Goal: Complete application form

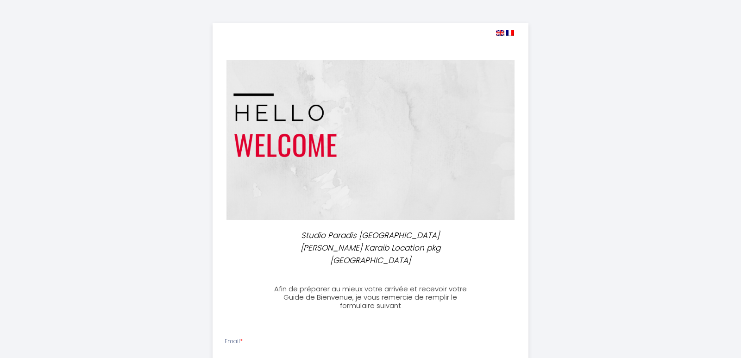
select select
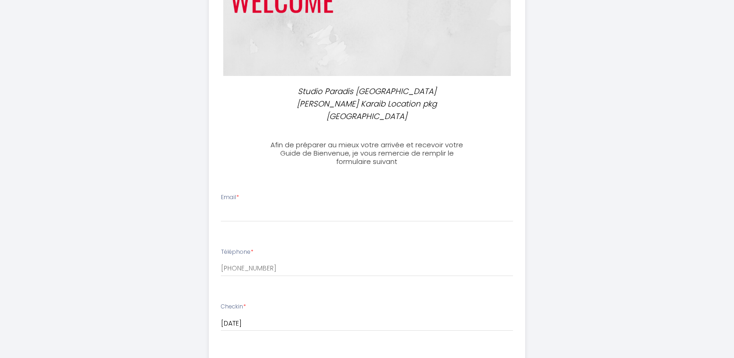
scroll to position [185, 0]
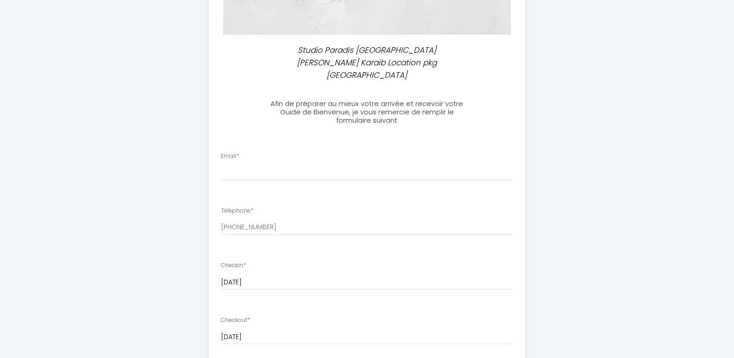
click at [248, 152] on div "Email *" at bounding box center [367, 166] width 304 height 29
click at [229, 164] on input "Email *" at bounding box center [367, 172] width 292 height 17
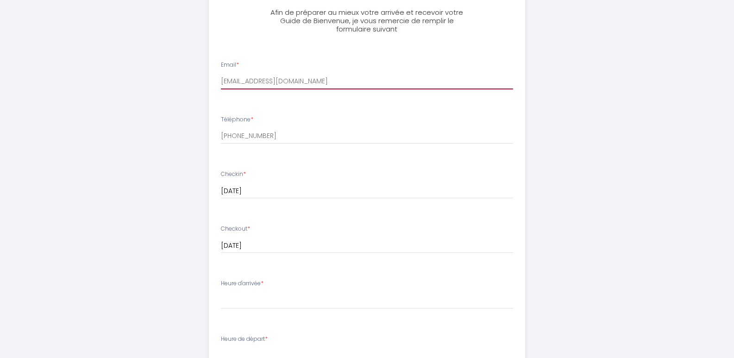
scroll to position [278, 0]
type input "[EMAIL_ADDRESS][DOMAIN_NAME]"
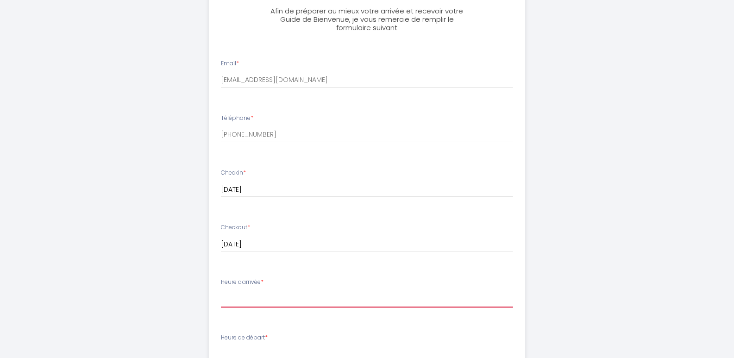
click at [234, 290] on select "18:00 18:30 19:00 19:30 20:00" at bounding box center [367, 299] width 292 height 18
select select "18:00"
click at [221, 290] on select "18:00 18:30 19:00 19:30 20:00" at bounding box center [367, 299] width 292 height 18
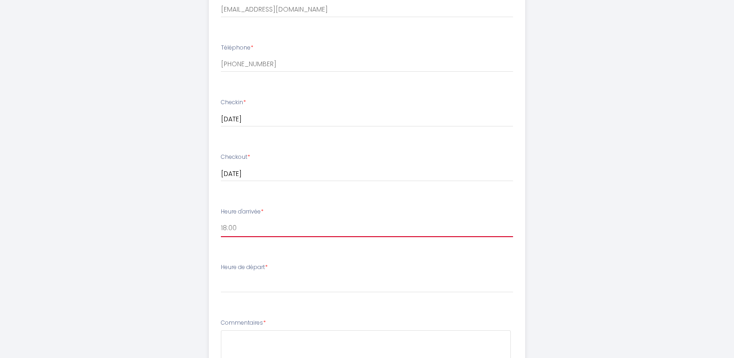
scroll to position [371, 0]
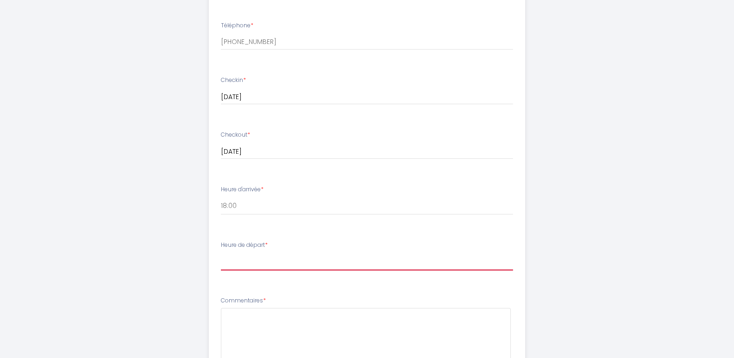
click at [228, 253] on select "00:00 00:30 01:00 01:30 02:00 02:30 03:00 03:30 04:00 04:30 05:00 05:30 06:00 0…" at bounding box center [367, 262] width 292 height 18
select select "11:00"
click at [221, 253] on select "00:00 00:30 01:00 01:30 02:00 02:30 03:00 03:30 04:00 04:30 05:00 05:30 06:00 0…" at bounding box center [367, 262] width 292 height 18
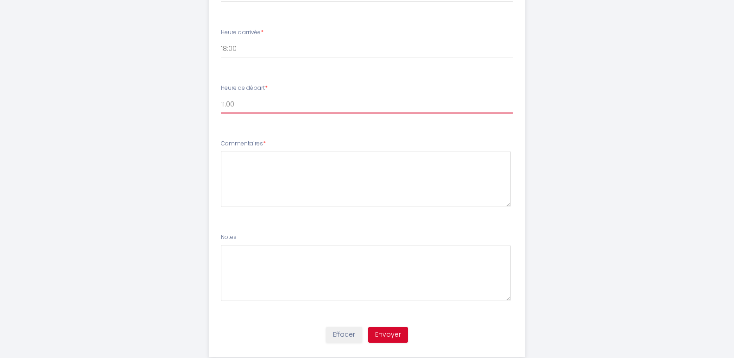
scroll to position [537, 0]
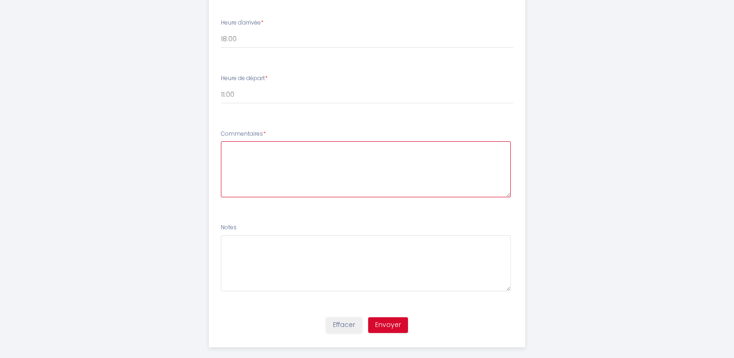
click at [232, 141] on textarea at bounding box center [366, 169] width 290 height 56
type textarea "Très heureux de découvrir la [GEOGRAPHIC_DATA], vraiment très !!"
click at [389, 317] on button "Envoyer" at bounding box center [388, 325] width 40 height 16
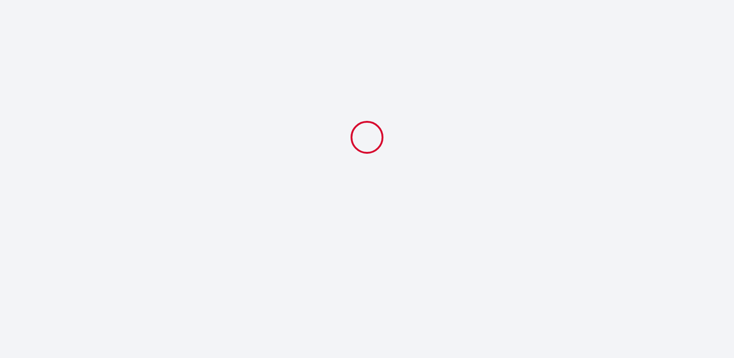
scroll to position [0, 0]
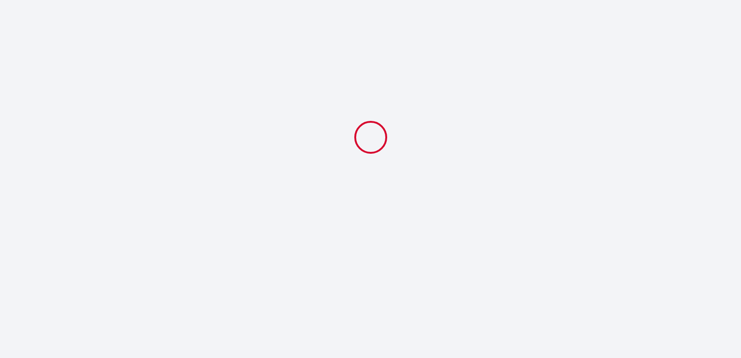
select select "11:00"
